Goal: Information Seeking & Learning: Learn about a topic

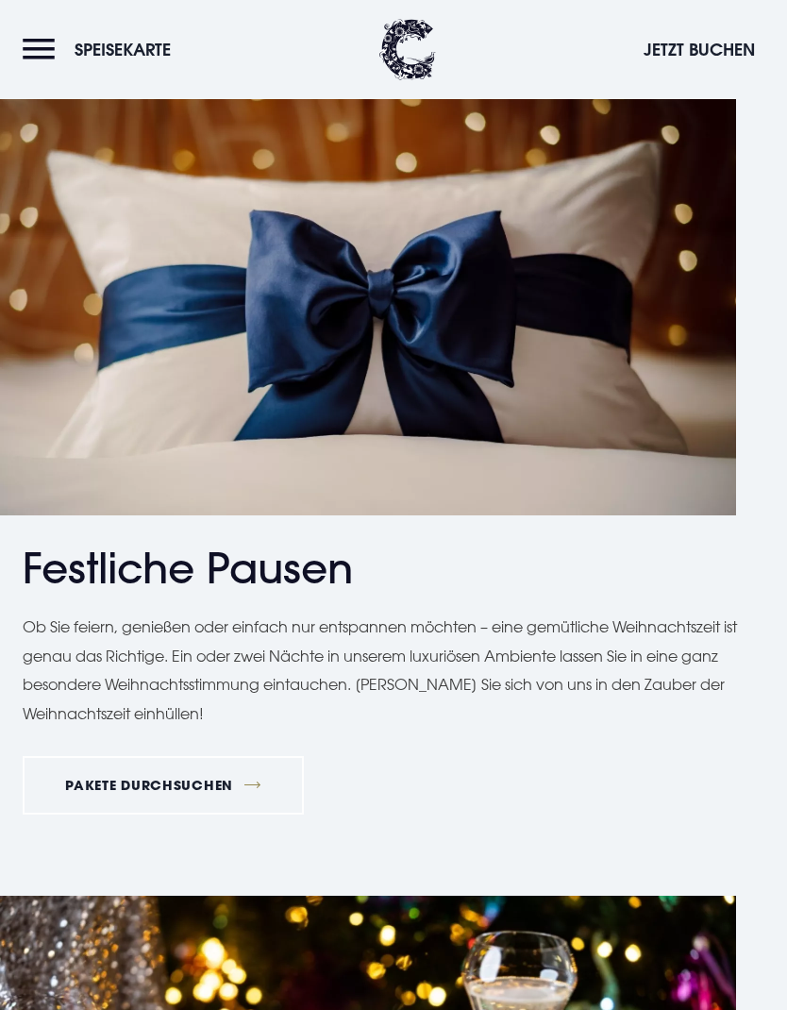
scroll to position [967, 0]
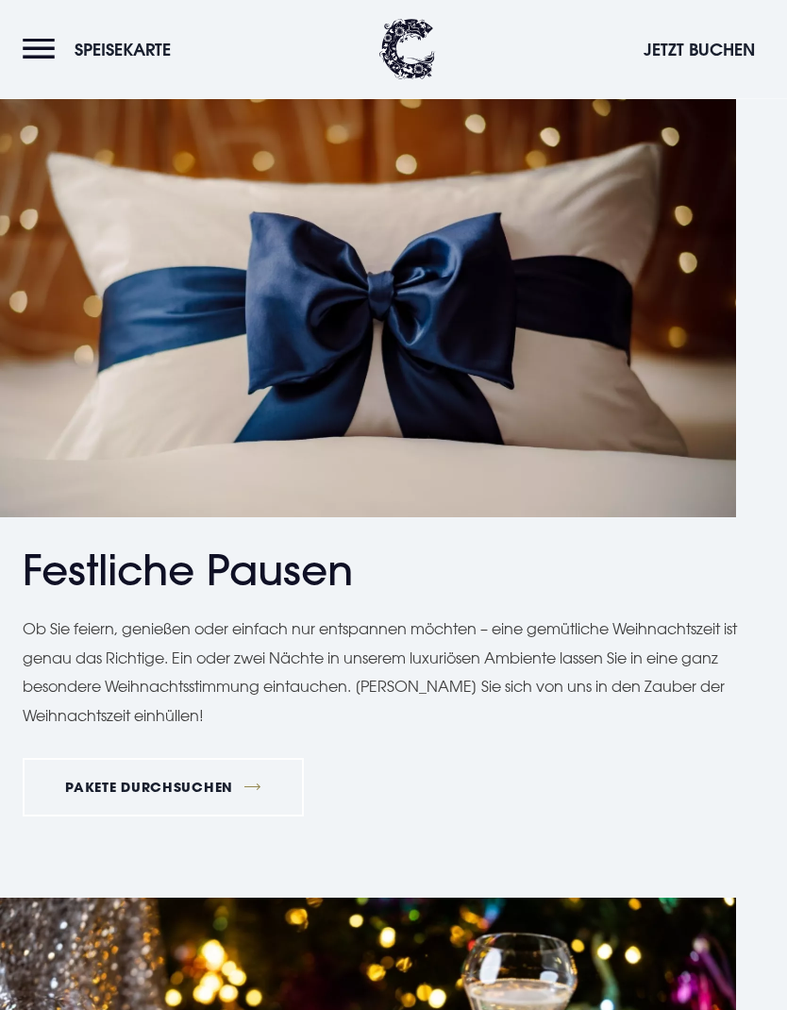
click at [171, 782] on font "PAKETE DURCHSUCHEN" at bounding box center [149, 788] width 168 height 18
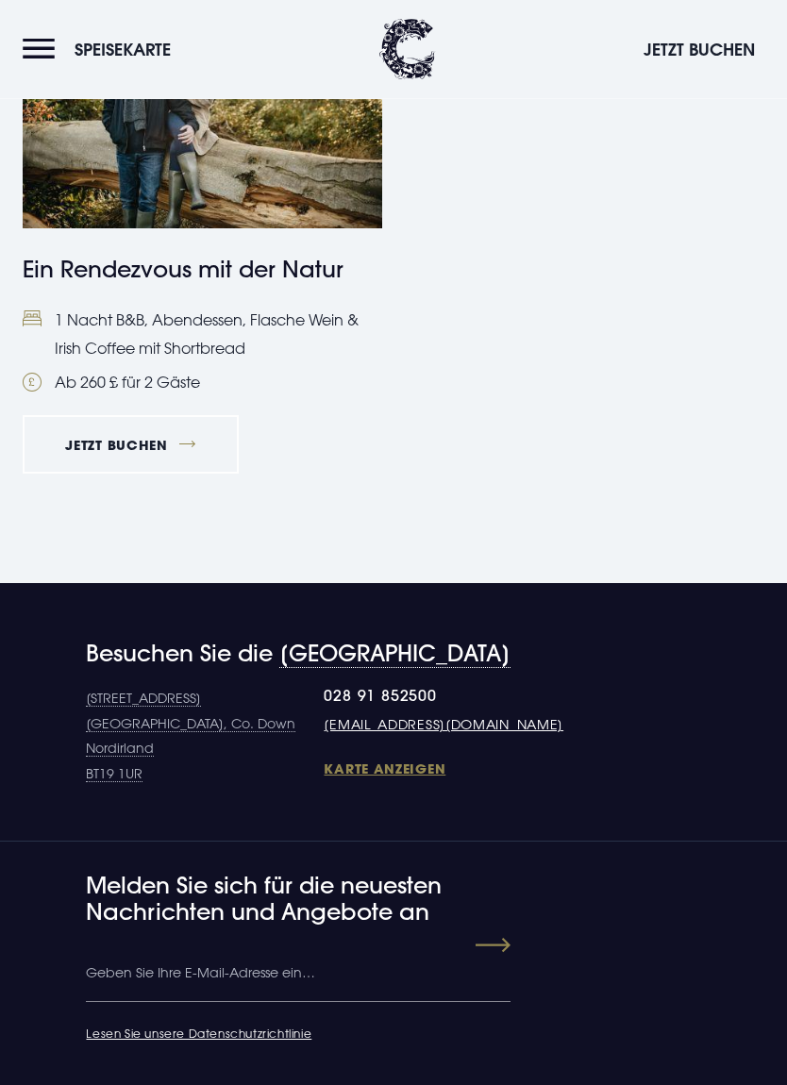
scroll to position [3096, 0]
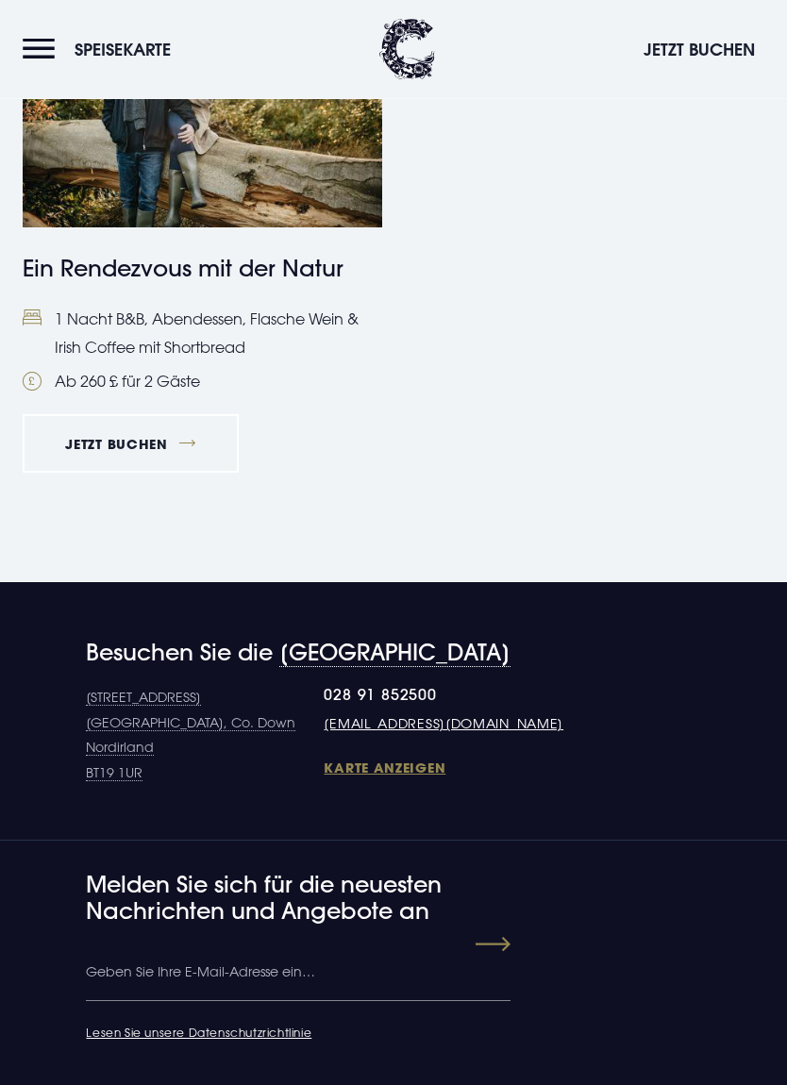
click at [324, 760] on font "Karte anzeigen" at bounding box center [385, 769] width 122 height 18
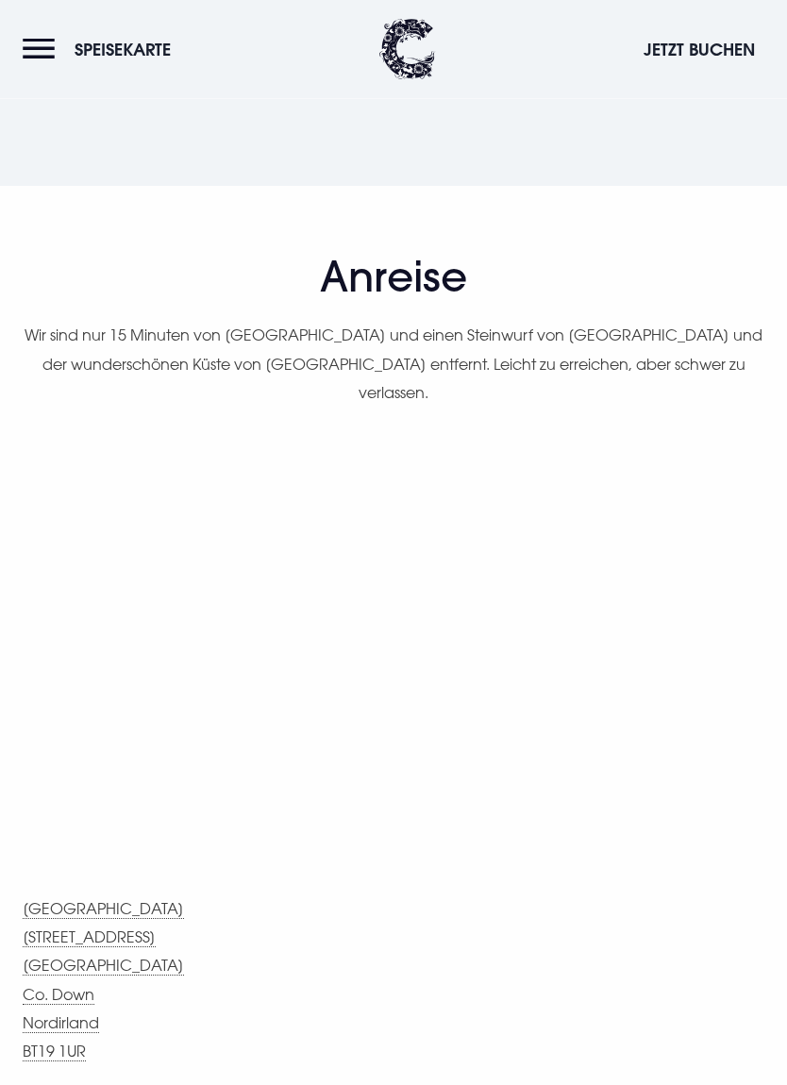
scroll to position [879, 0]
click at [694, 830] on div "Anreise Wir sind nur 15 Minuten von Belfast und einen Steinwurf von Bangor und …" at bounding box center [394, 714] width 742 height 926
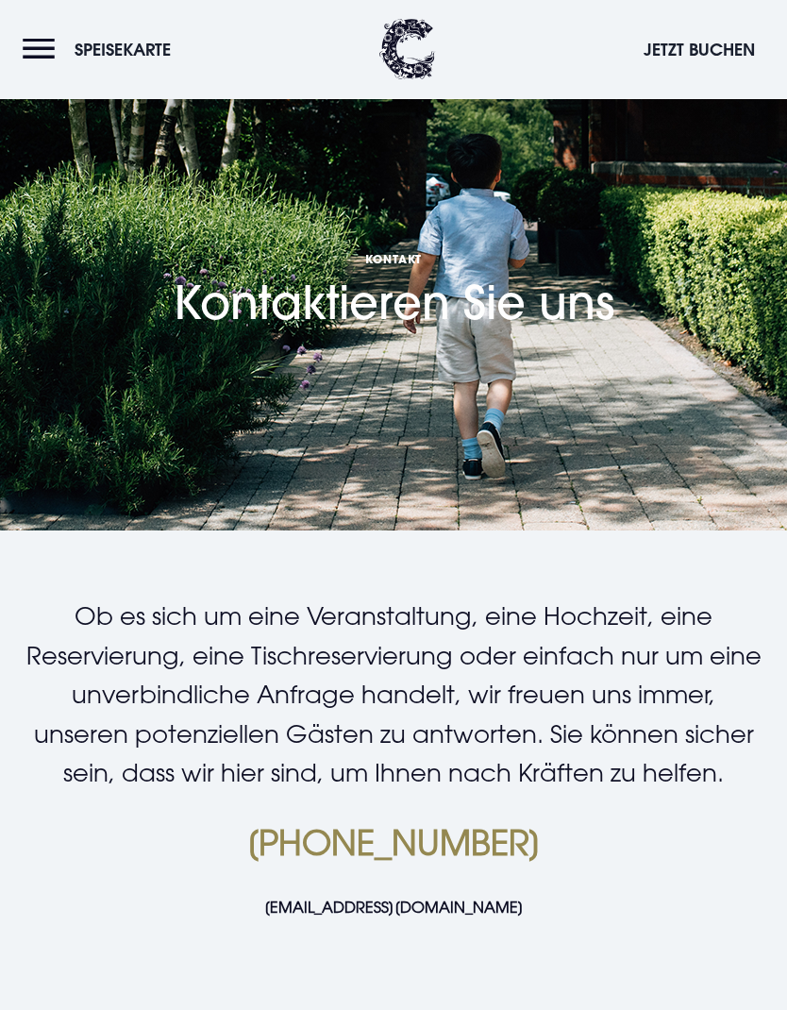
scroll to position [0, 0]
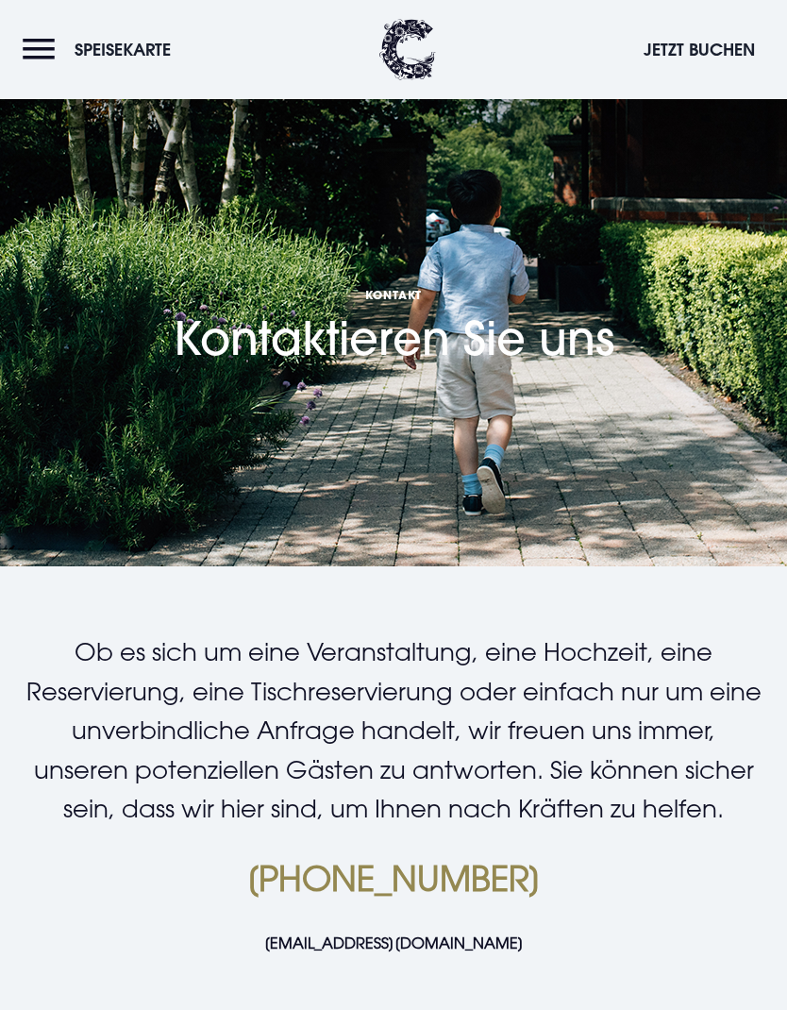
click at [96, 69] on button "Speisekarte" at bounding box center [102, 49] width 158 height 41
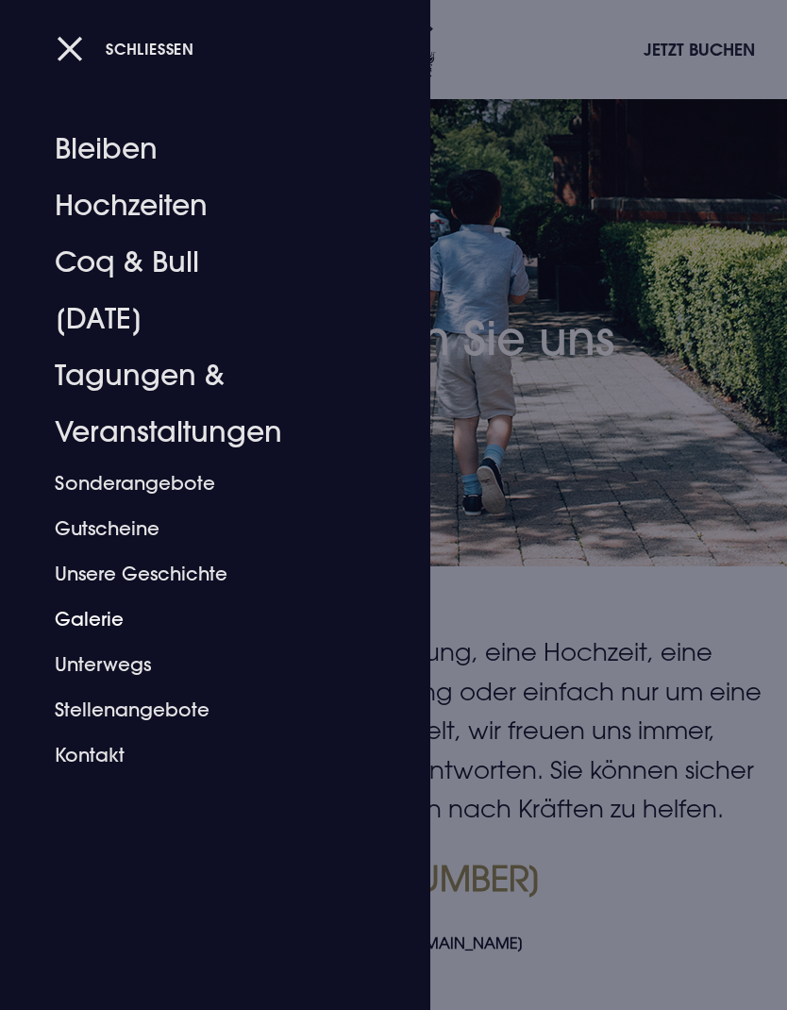
click at [115, 628] on font "Galerie" at bounding box center [89, 619] width 69 height 24
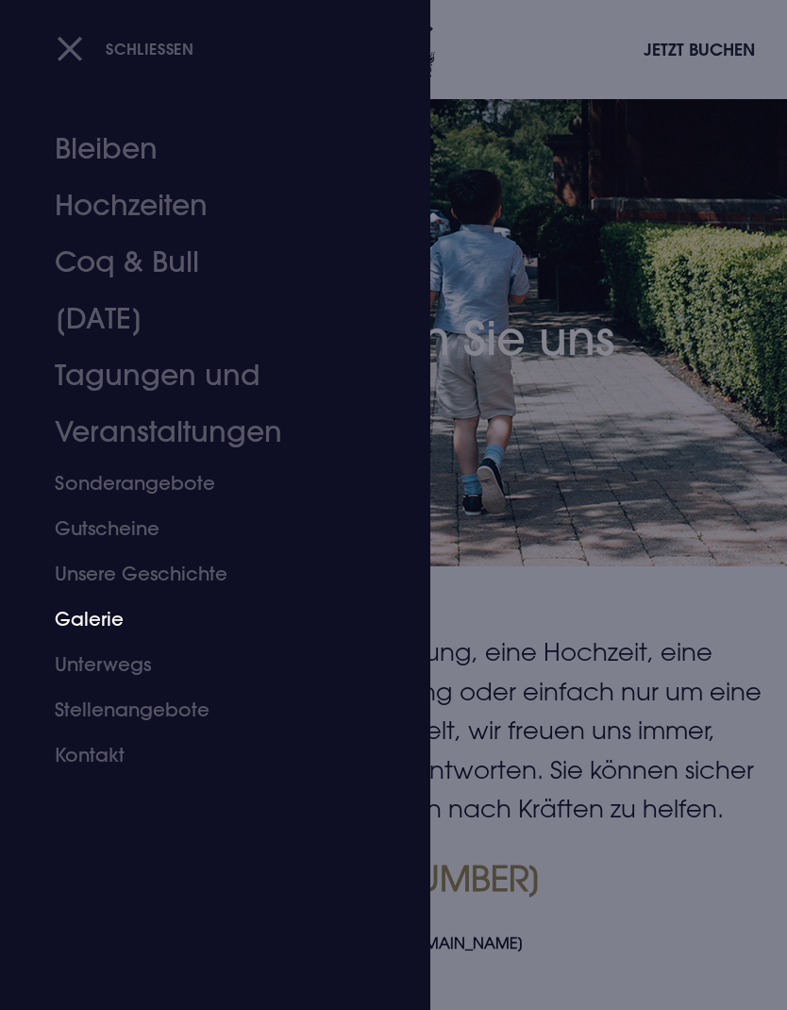
click at [73, 55] on button "Schließen" at bounding box center [126, 48] width 138 height 39
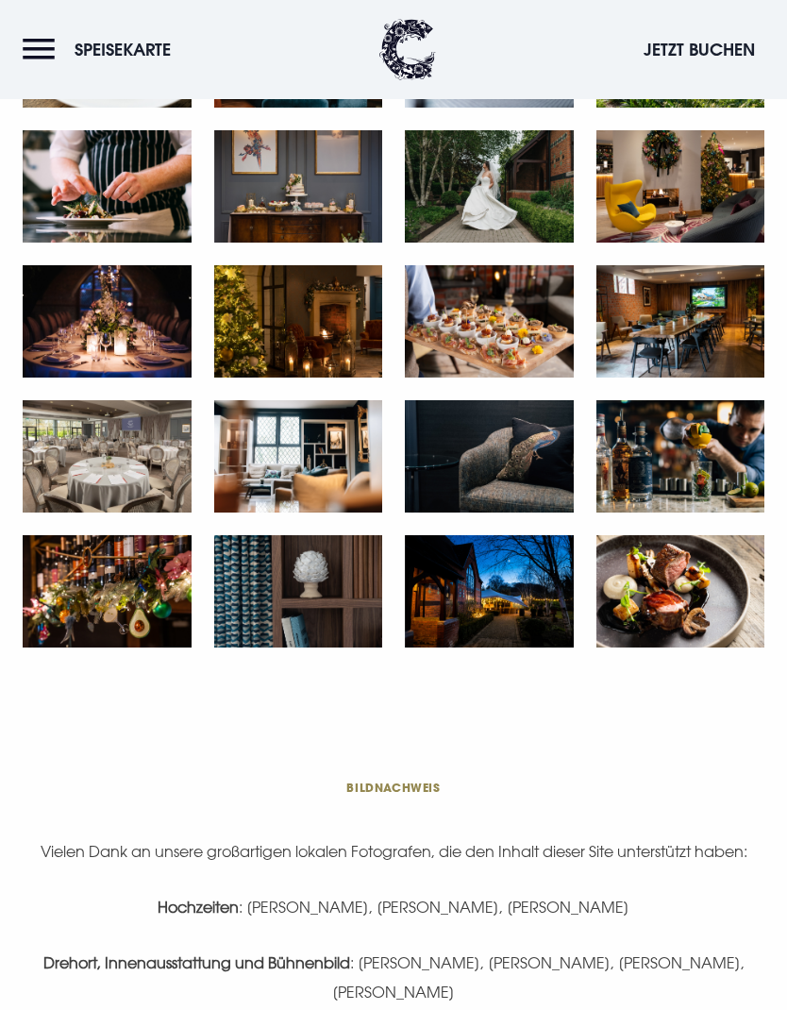
scroll to position [2098, 0]
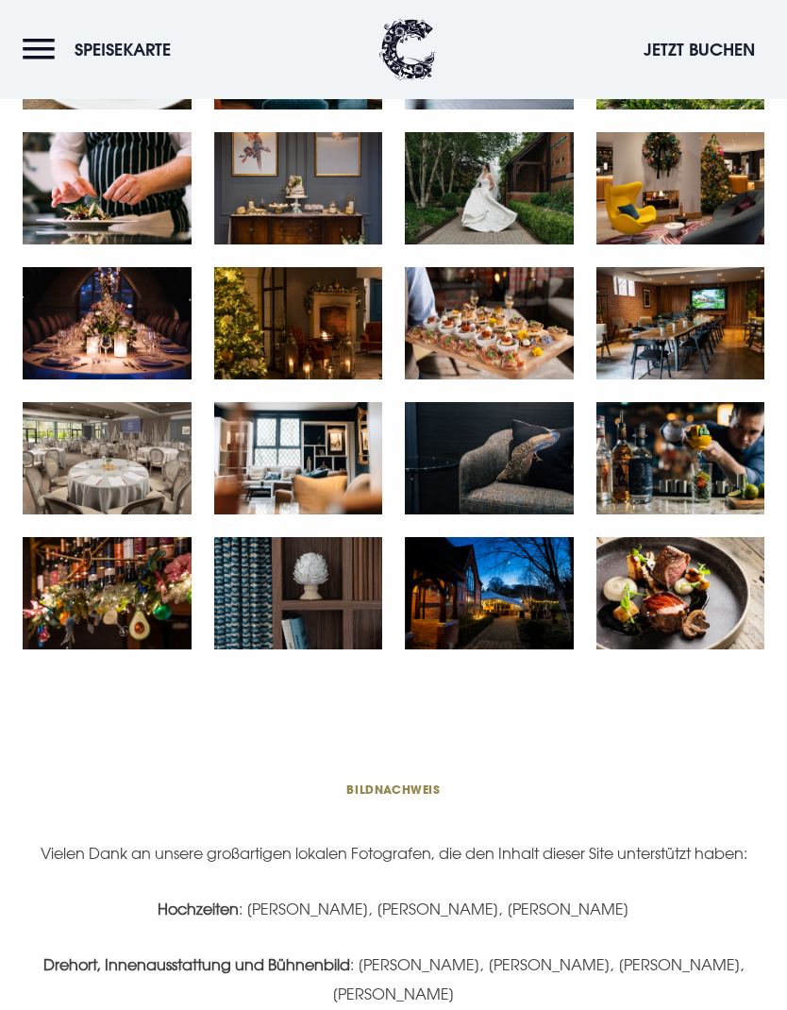
click at [505, 596] on img at bounding box center [489, 593] width 169 height 112
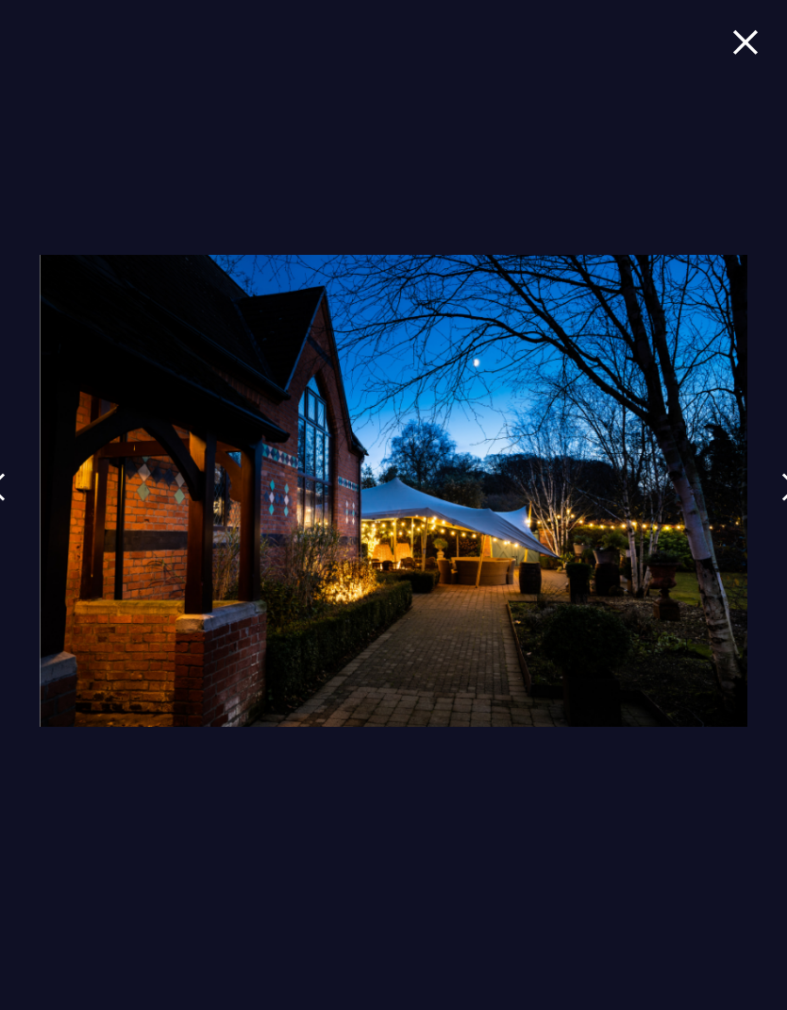
click at [784, 479] on img at bounding box center [789, 487] width 17 height 28
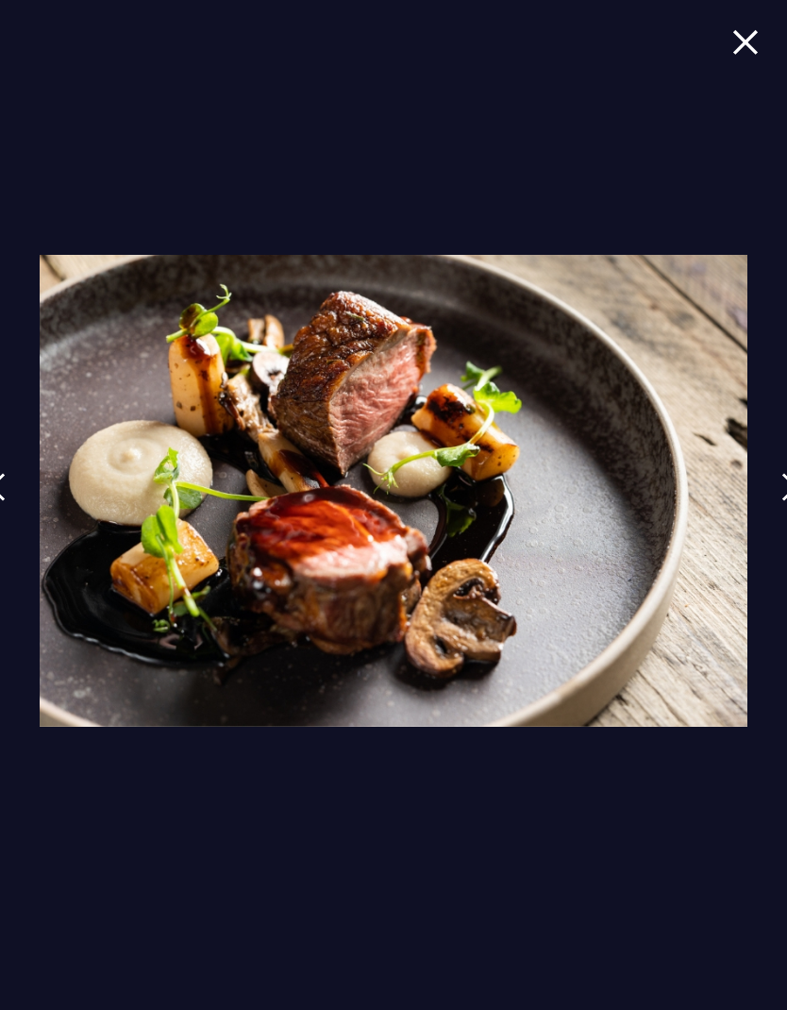
click at [782, 480] on img at bounding box center [789, 487] width 17 height 28
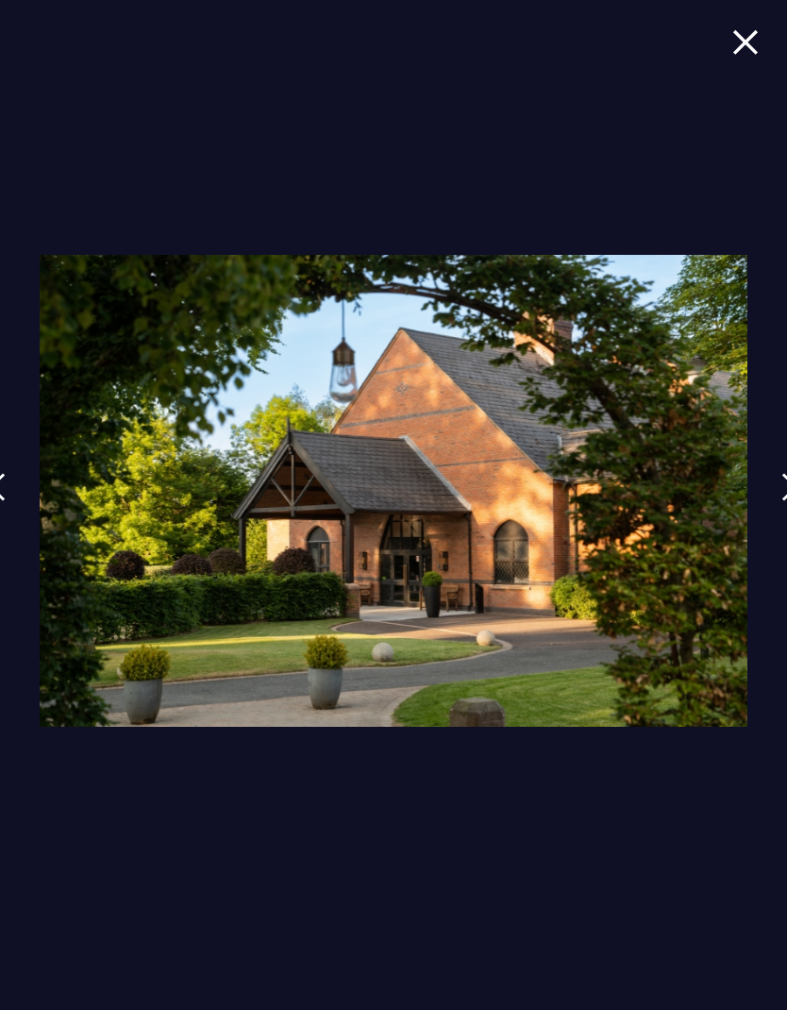
click at [777, 480] on link at bounding box center [789, 501] width 47 height 87
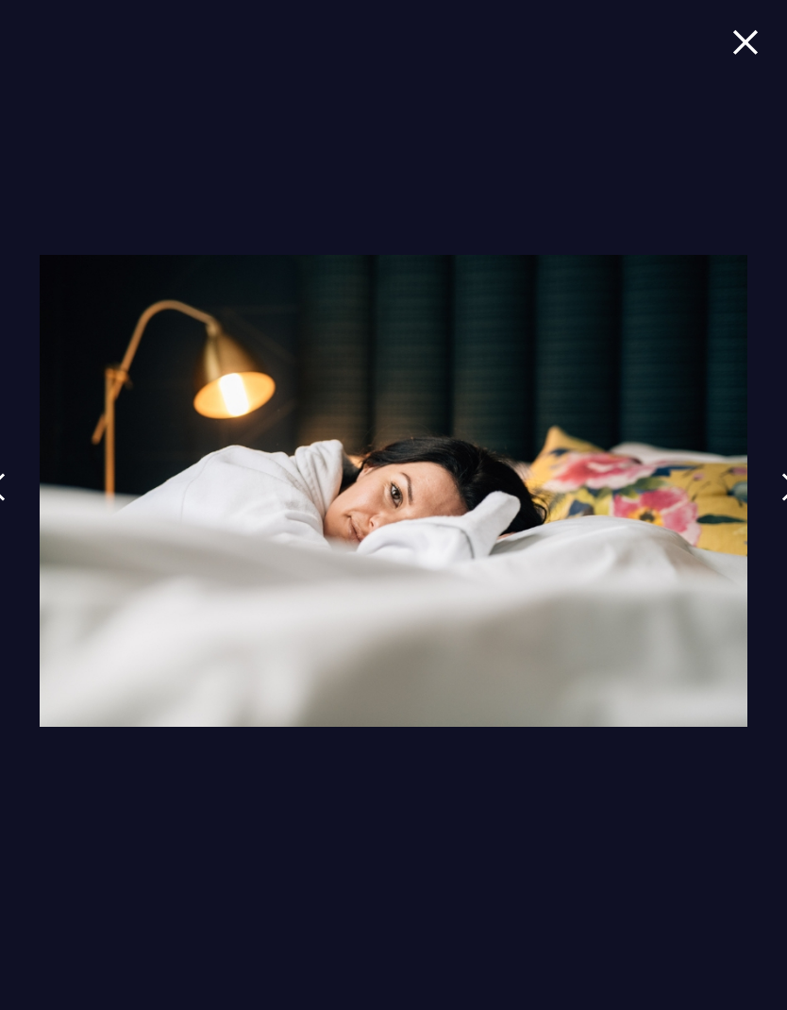
click at [781, 479] on img at bounding box center [789, 487] width 17 height 28
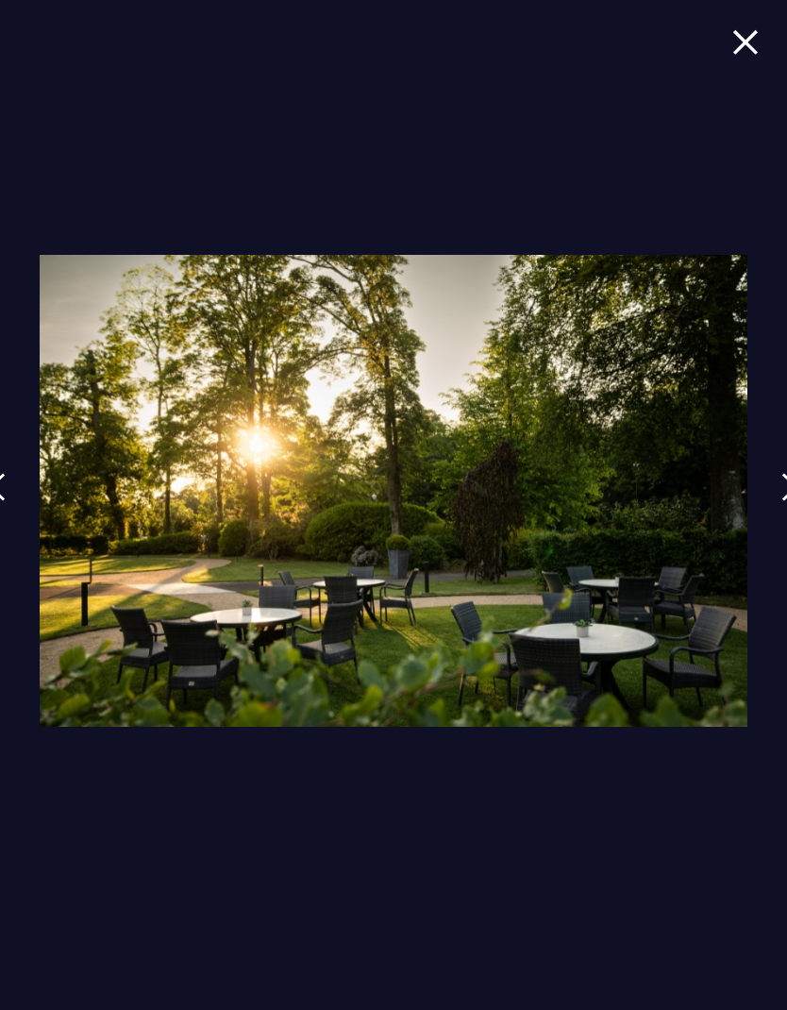
click at [771, 484] on link at bounding box center [789, 501] width 47 height 87
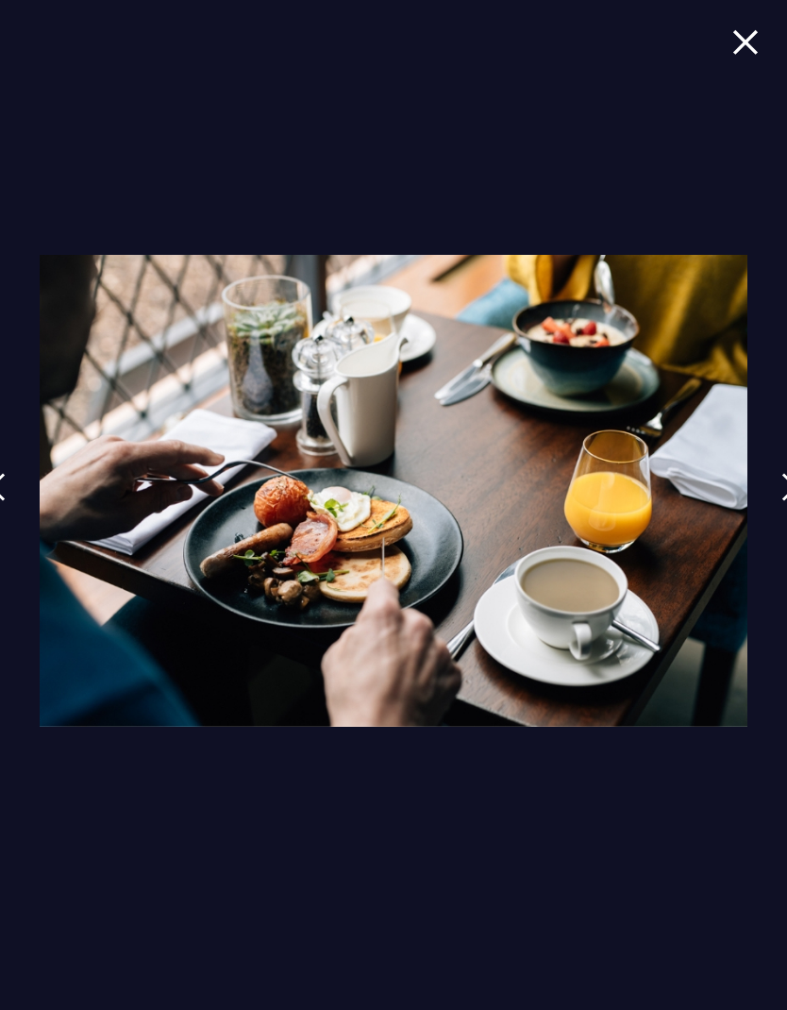
click at [772, 486] on link at bounding box center [789, 501] width 47 height 87
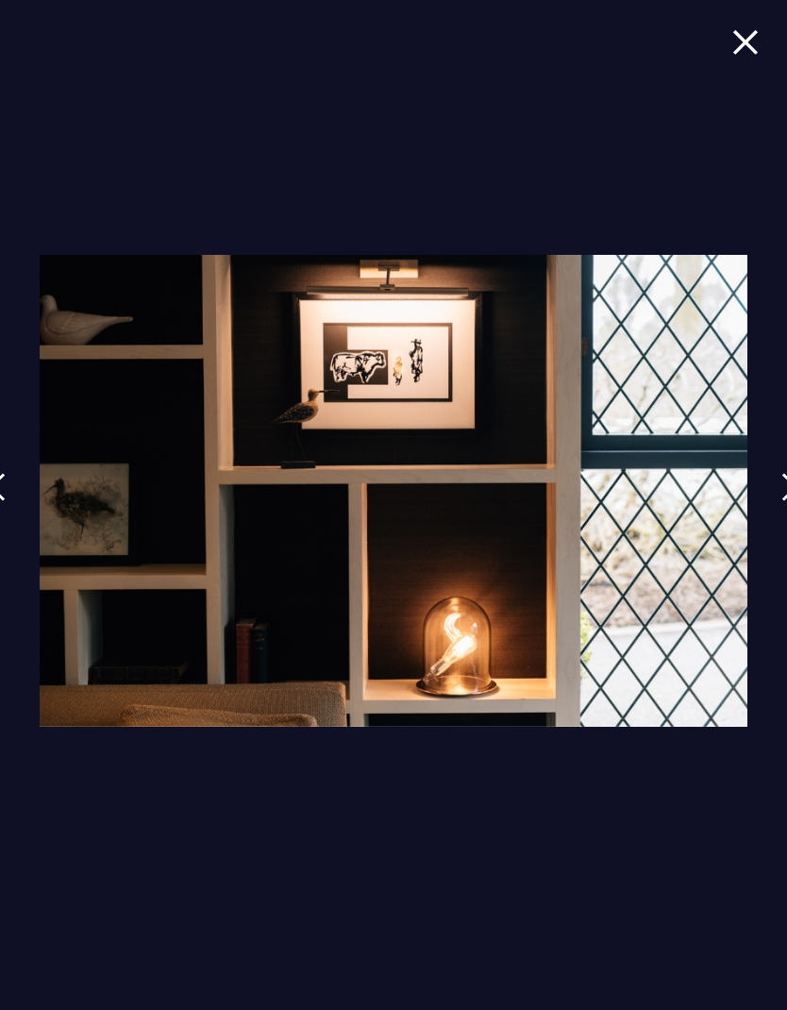
click at [777, 492] on link at bounding box center [789, 501] width 47 height 87
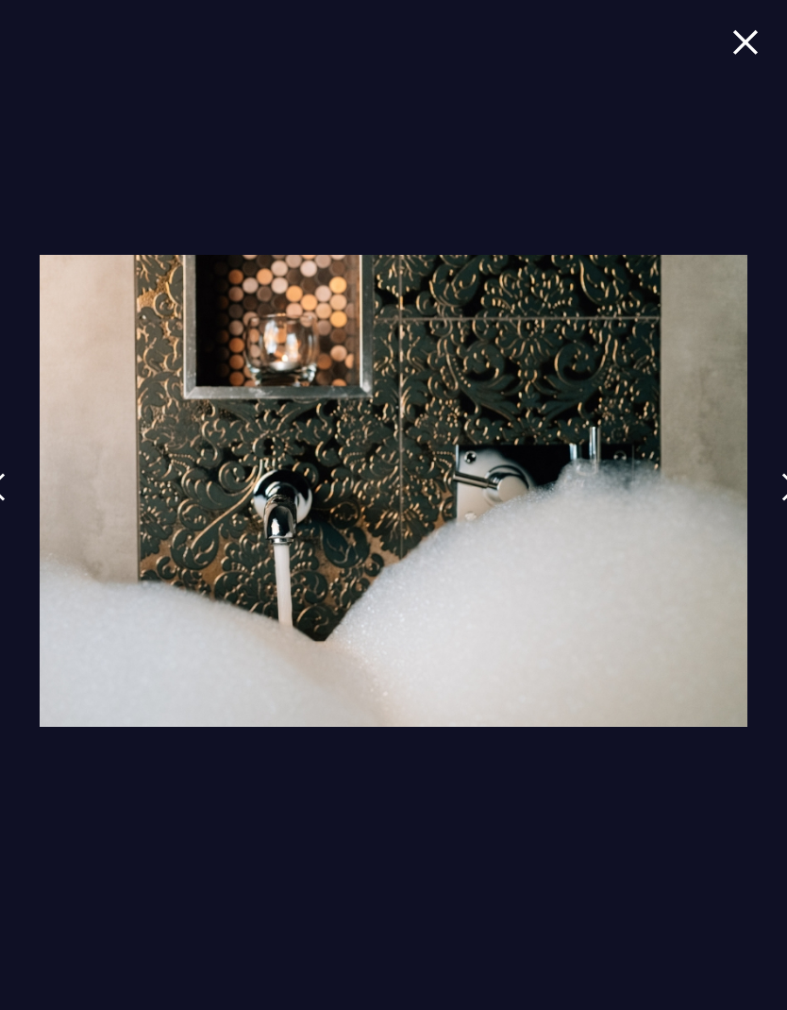
click at [781, 494] on img at bounding box center [789, 487] width 17 height 28
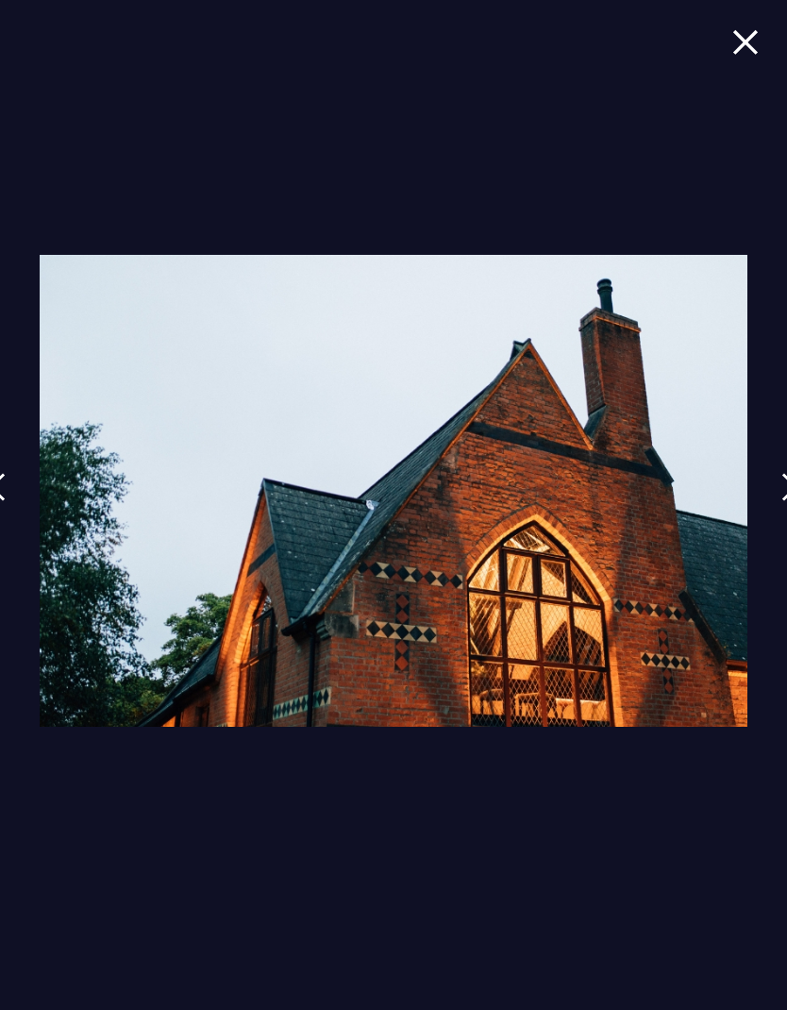
click at [782, 492] on img at bounding box center [789, 487] width 17 height 28
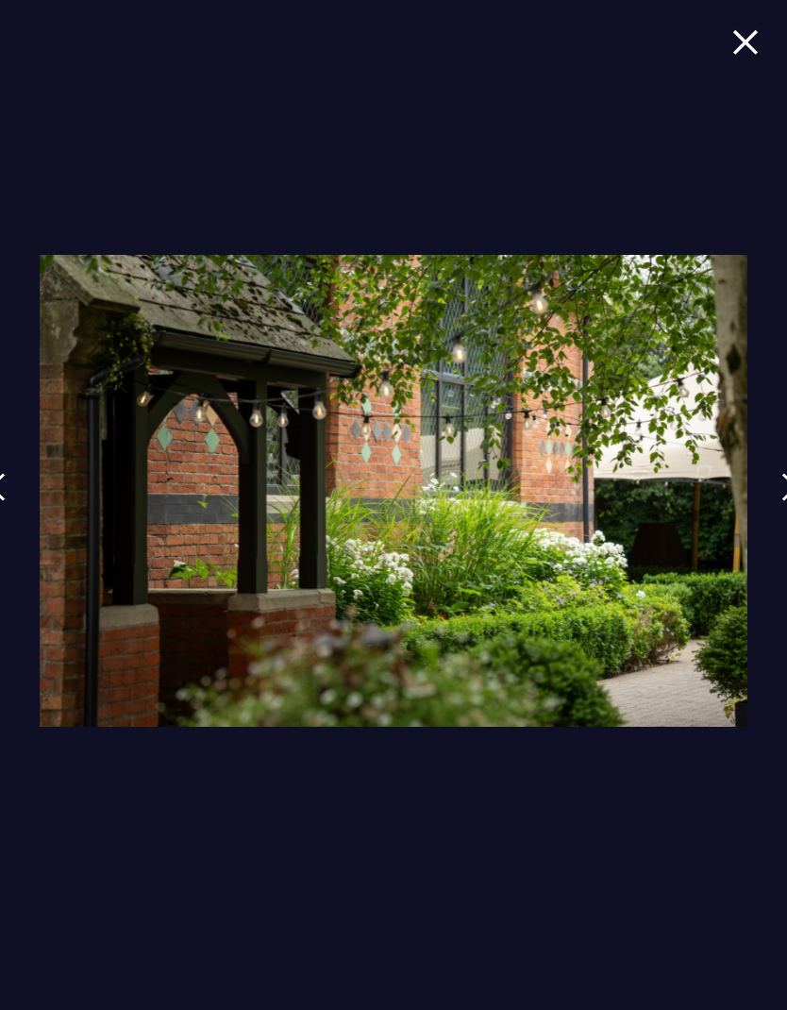
click at [782, 488] on img at bounding box center [789, 487] width 17 height 28
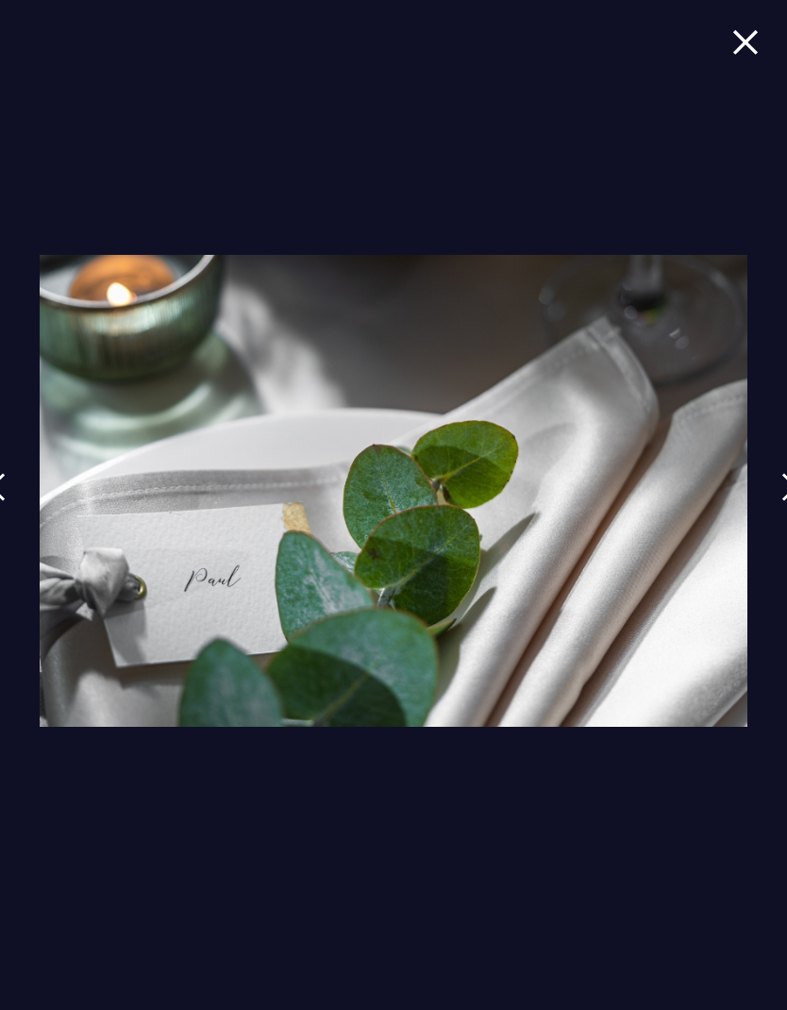
click at [772, 493] on link at bounding box center [789, 501] width 47 height 87
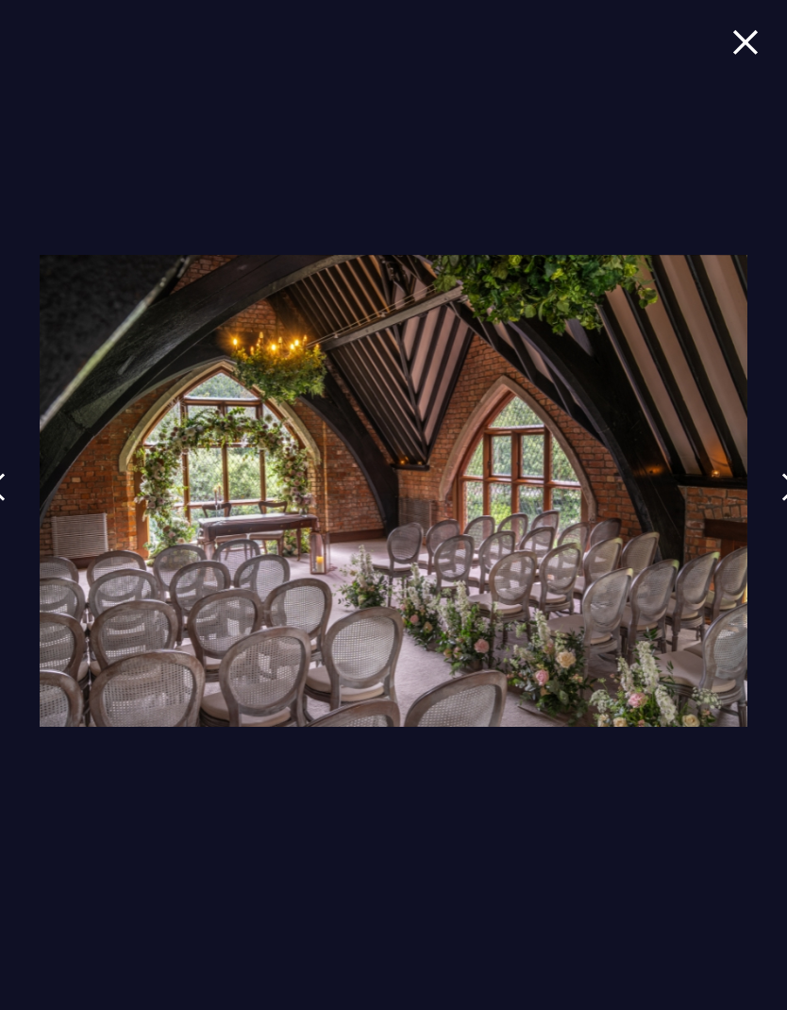
click at [767, 487] on link at bounding box center [789, 501] width 47 height 87
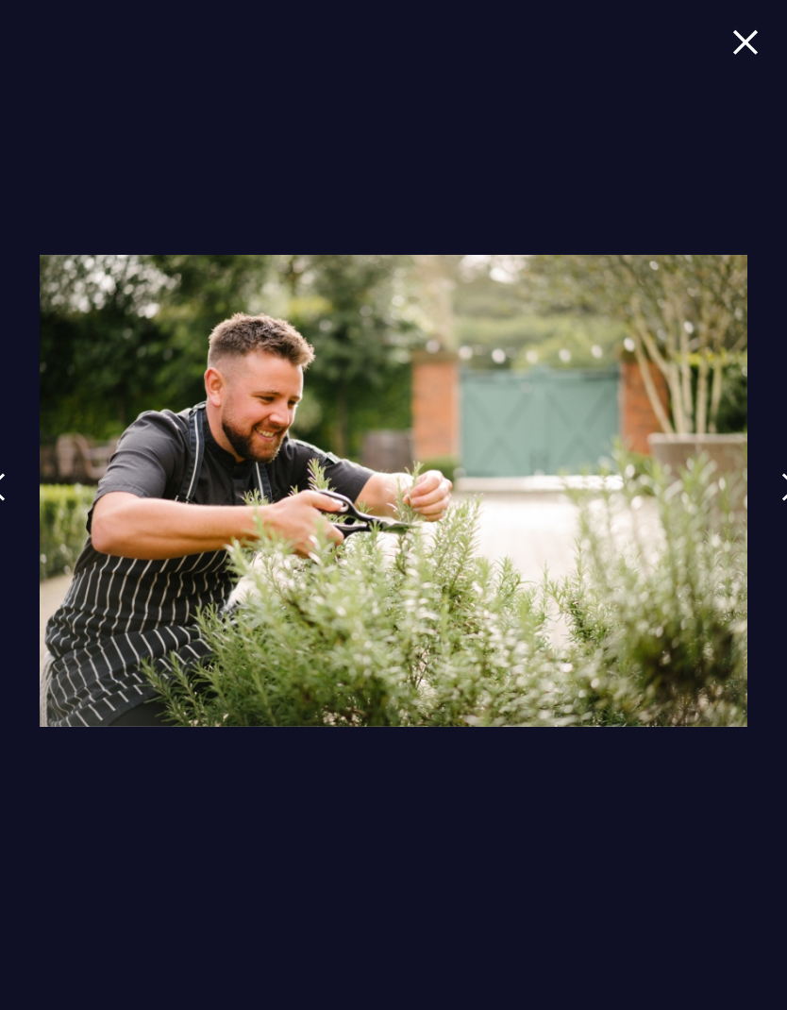
click at [777, 485] on link at bounding box center [789, 501] width 47 height 87
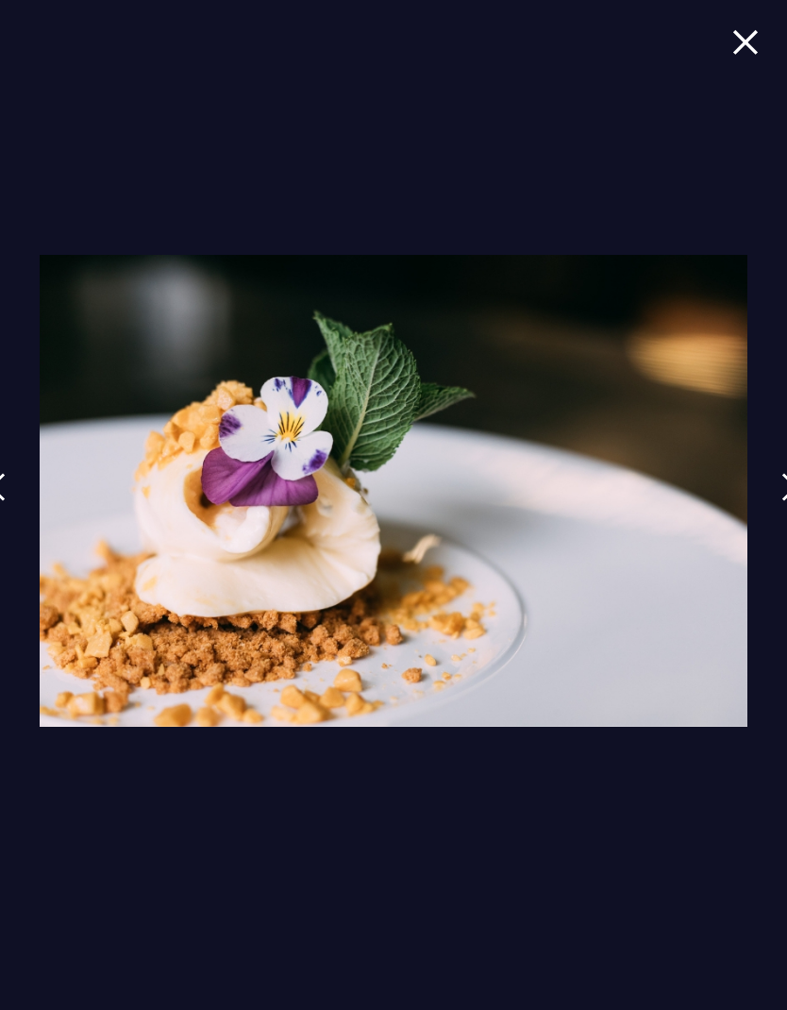
click at [782, 479] on img at bounding box center [789, 487] width 17 height 28
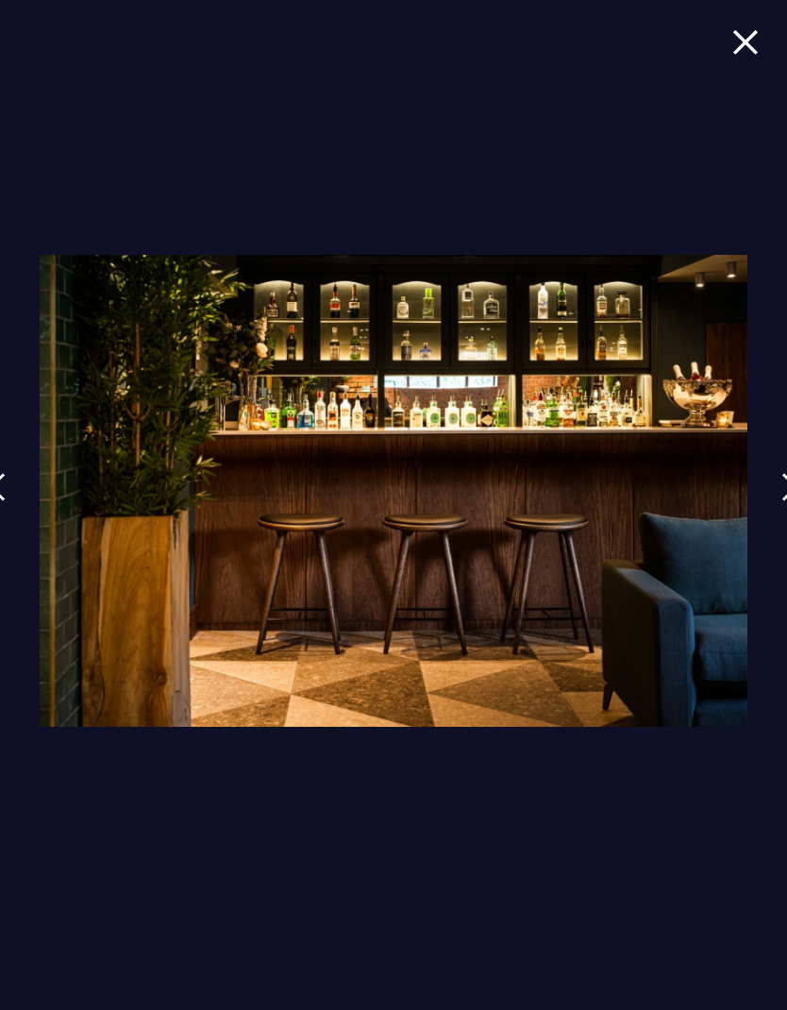
click at [774, 487] on link at bounding box center [789, 501] width 47 height 87
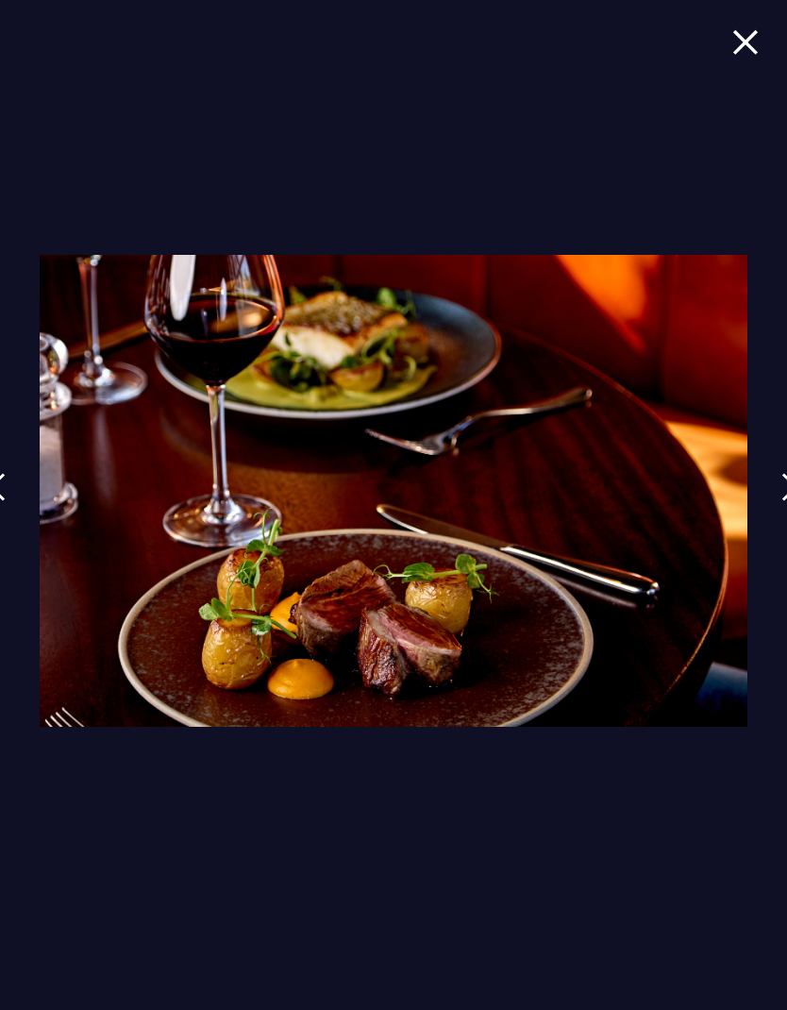
click at [767, 492] on link at bounding box center [789, 501] width 47 height 87
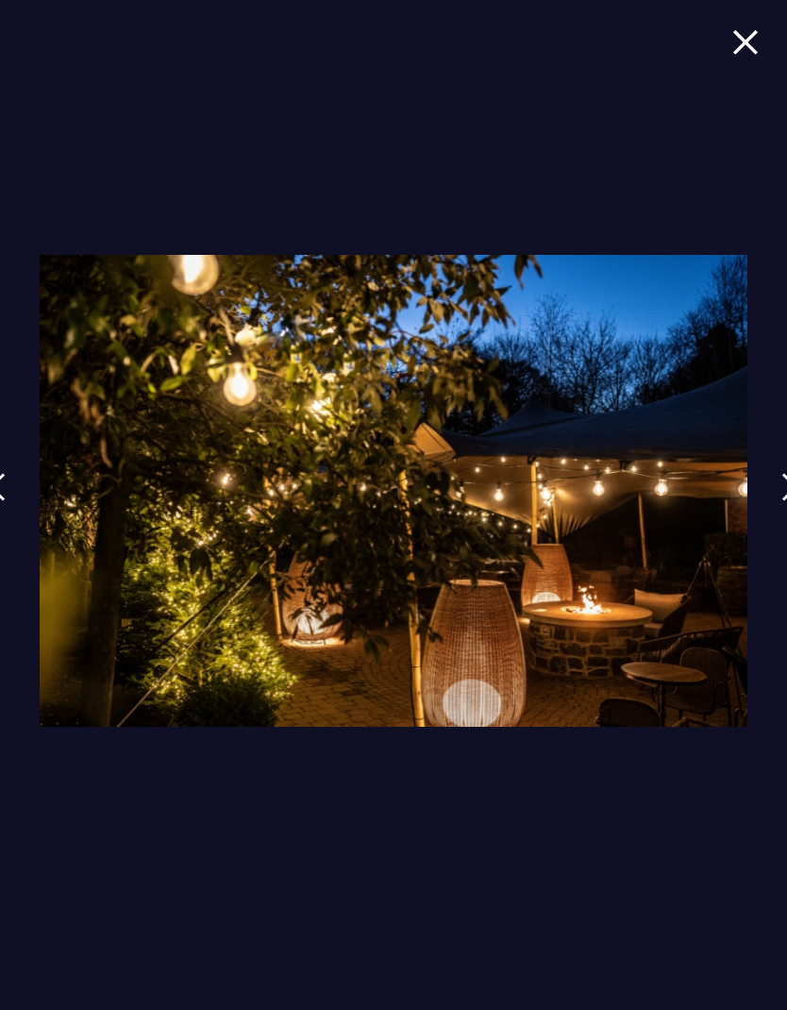
click at [760, 489] on div at bounding box center [393, 505] width 787 height 1010
click at [741, 50] on img at bounding box center [745, 41] width 26 height 25
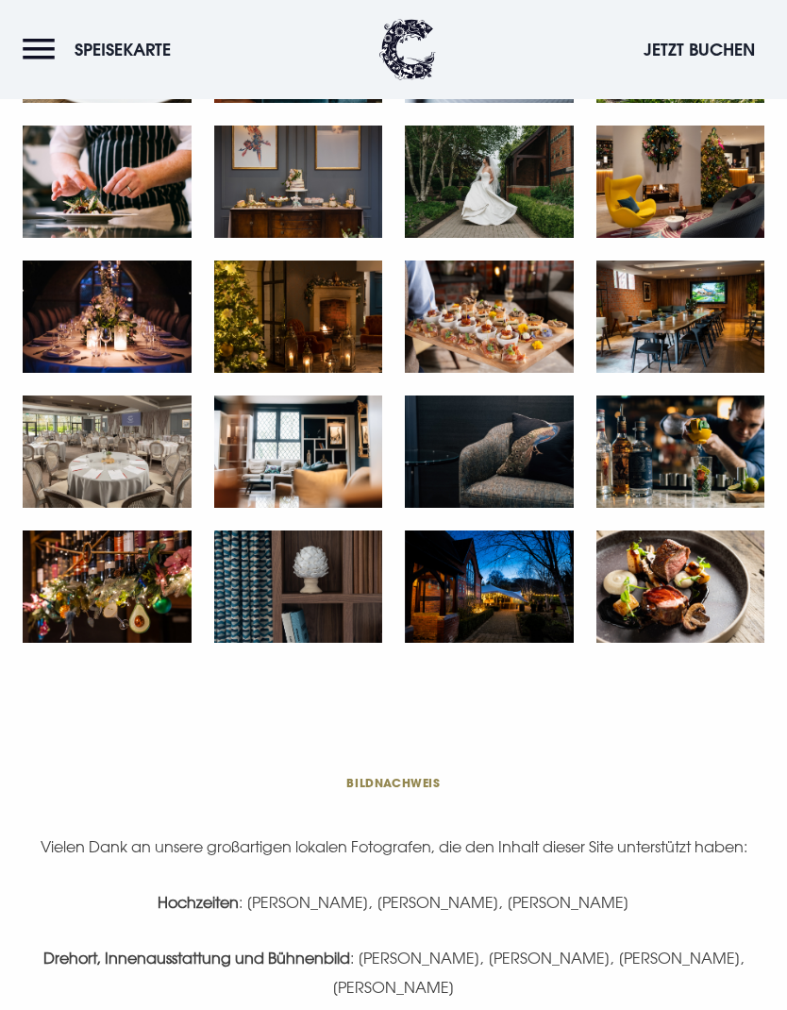
scroll to position [2103, 0]
